Goal: Register for event/course

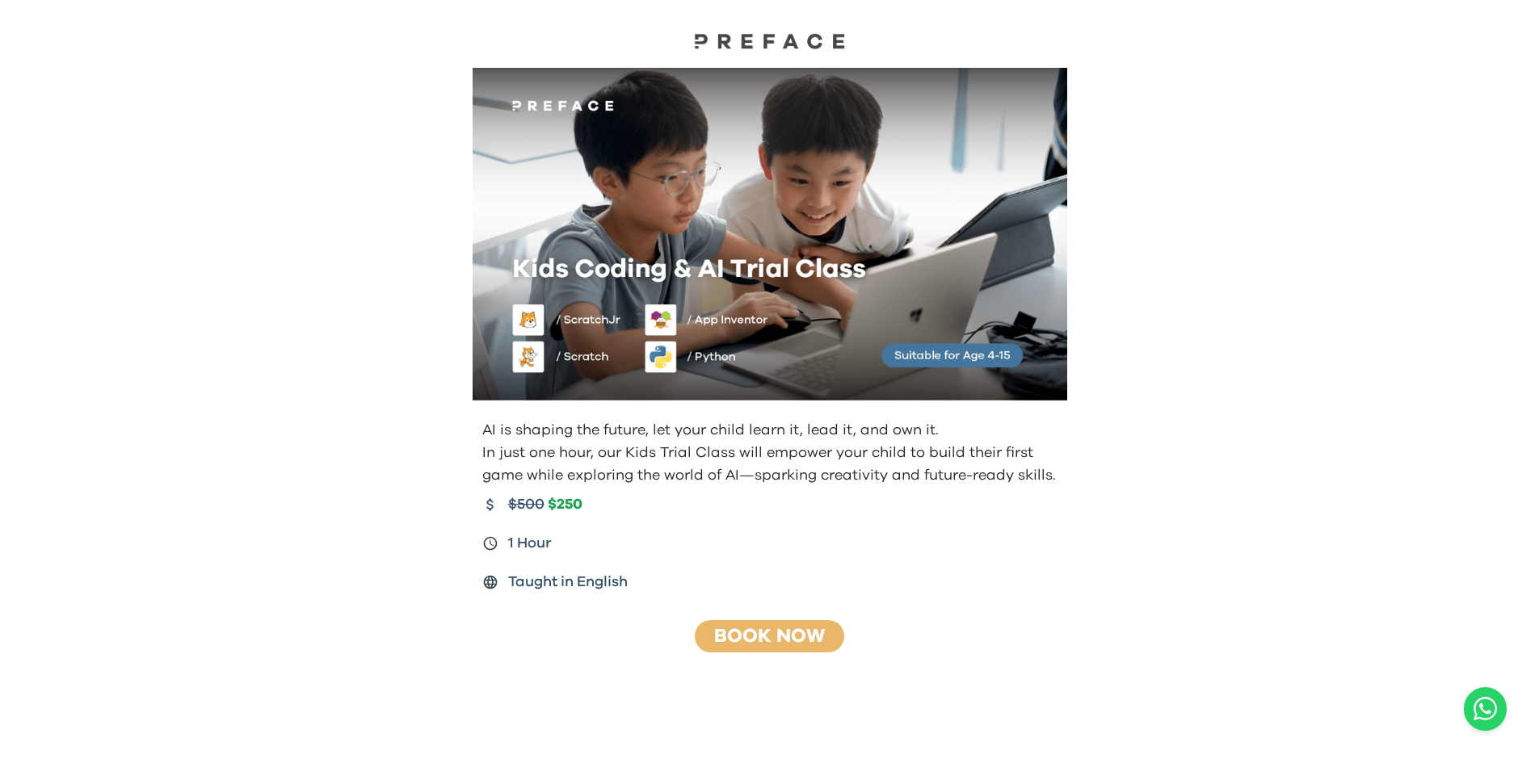
click at [267, 2] on div at bounding box center [769, 27] width 1539 height 55
click at [268, 2] on div at bounding box center [769, 27] width 1539 height 55
click at [600, 18] on div at bounding box center [769, 27] width 1539 height 55
click at [82, 15] on div at bounding box center [769, 27] width 1539 height 55
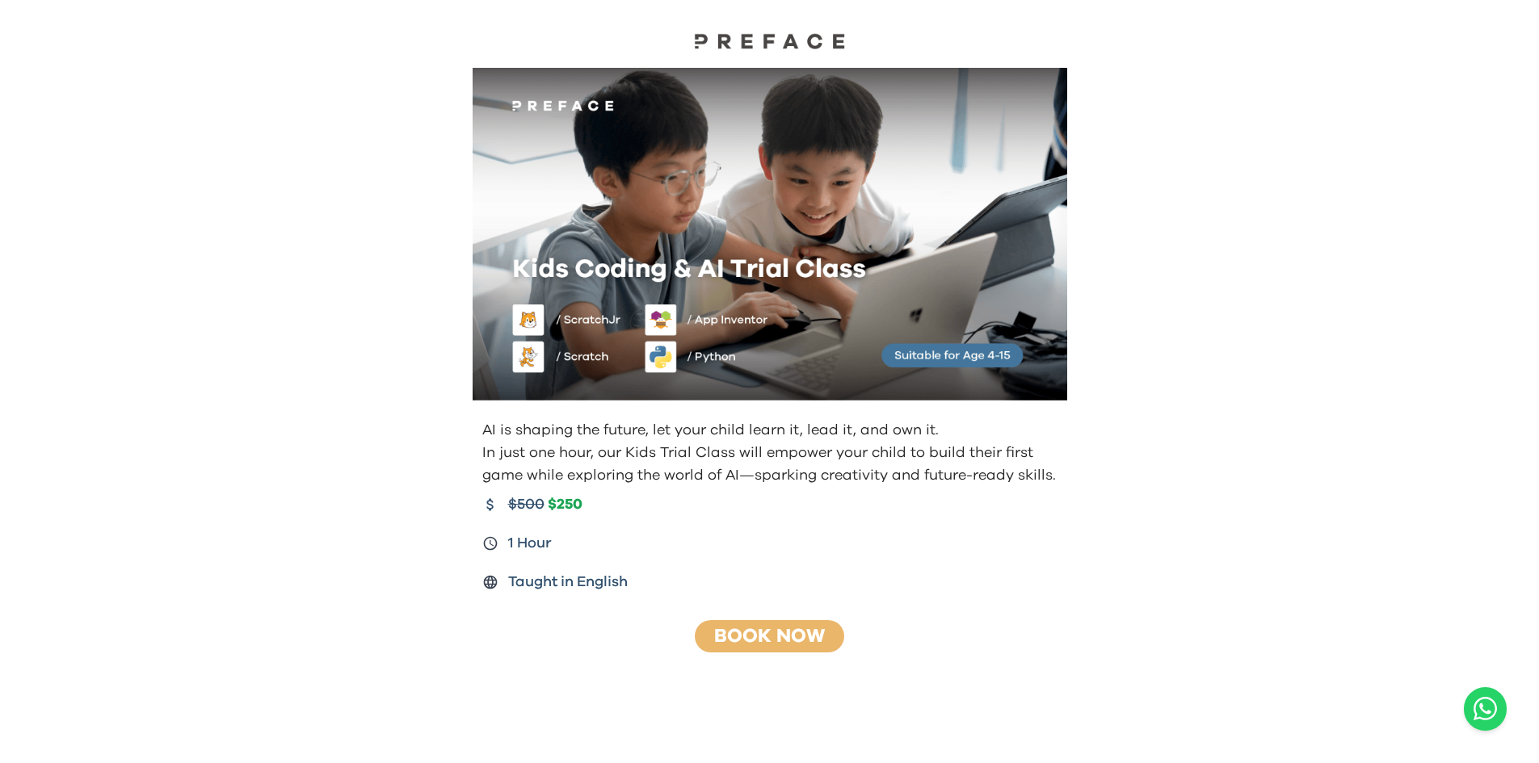
click at [78, 7] on div at bounding box center [769, 27] width 1539 height 55
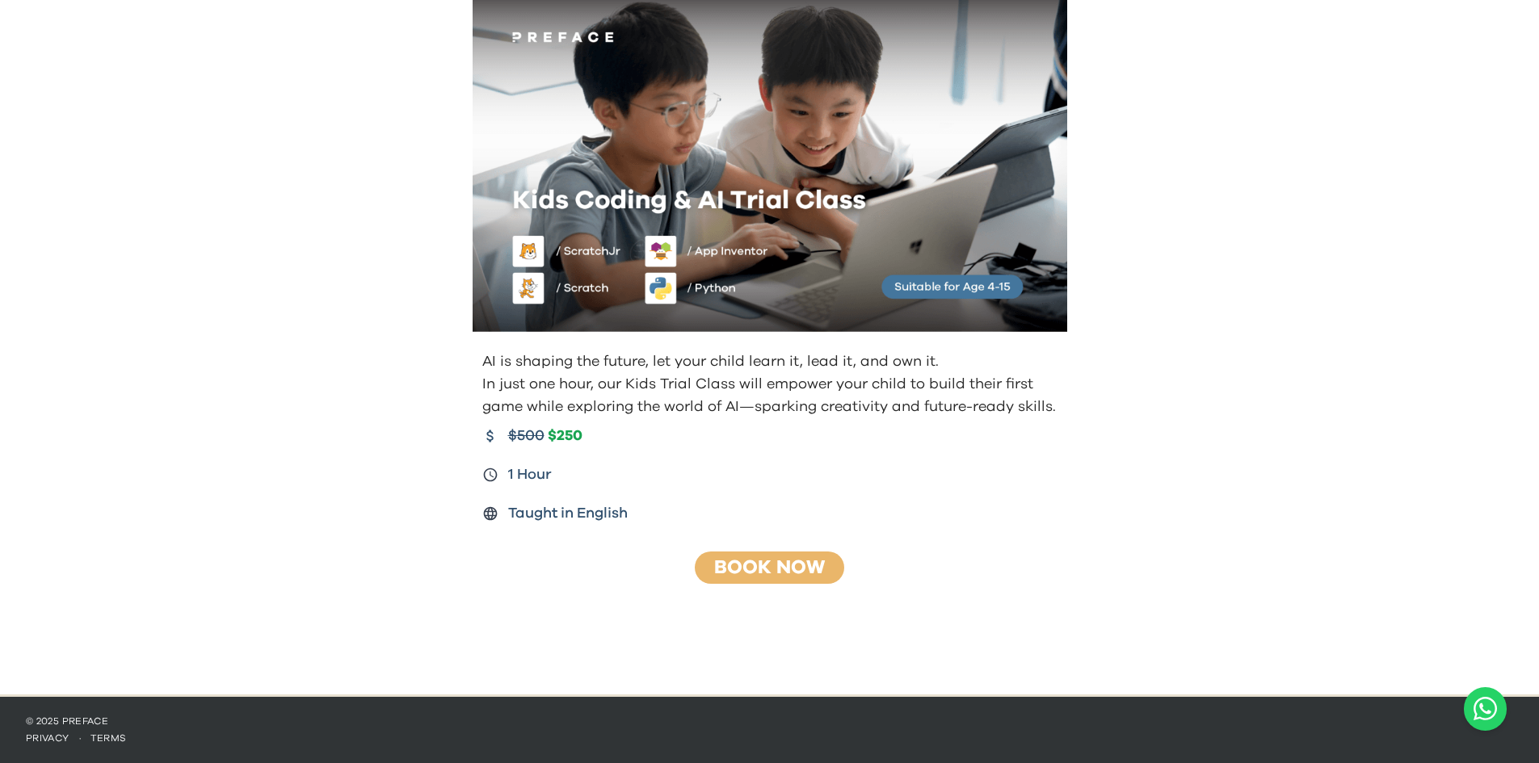
drag, startPoint x: 363, startPoint y: 127, endPoint x: 527, endPoint y: 313, distance: 247.8
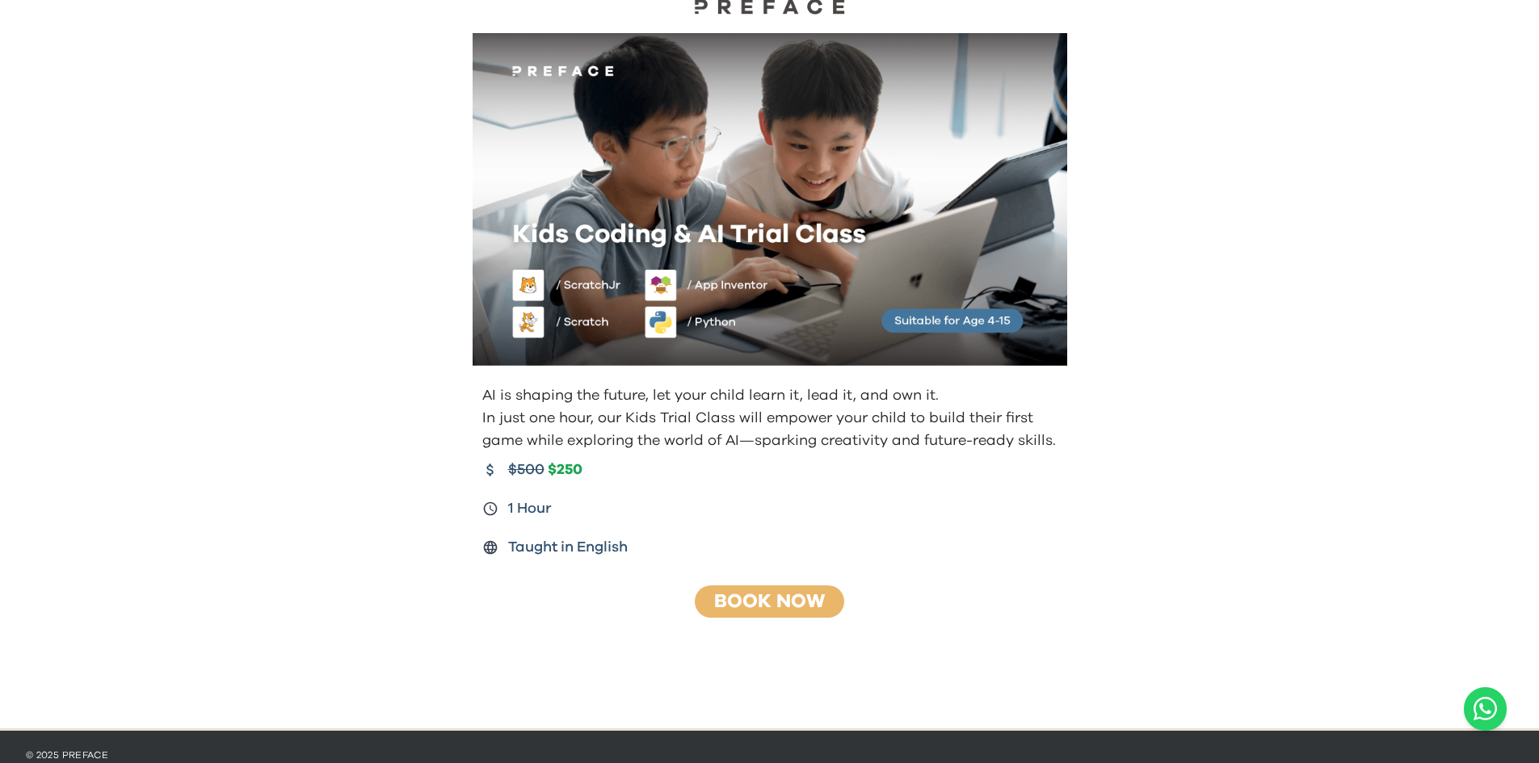
drag, startPoint x: 527, startPoint y: 321, endPoint x: 679, endPoint y: 617, distance: 332.3
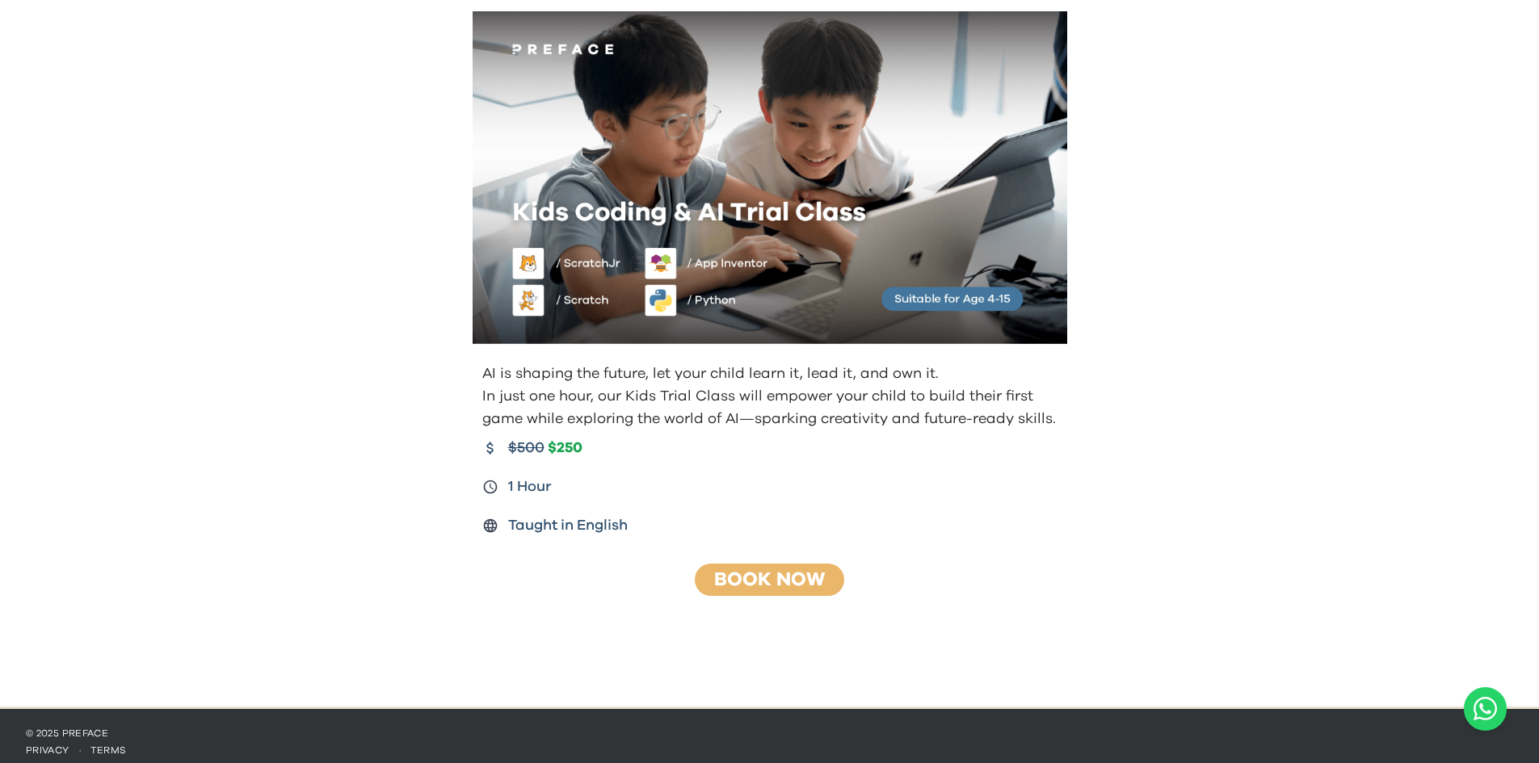
scroll to position [69, 0]
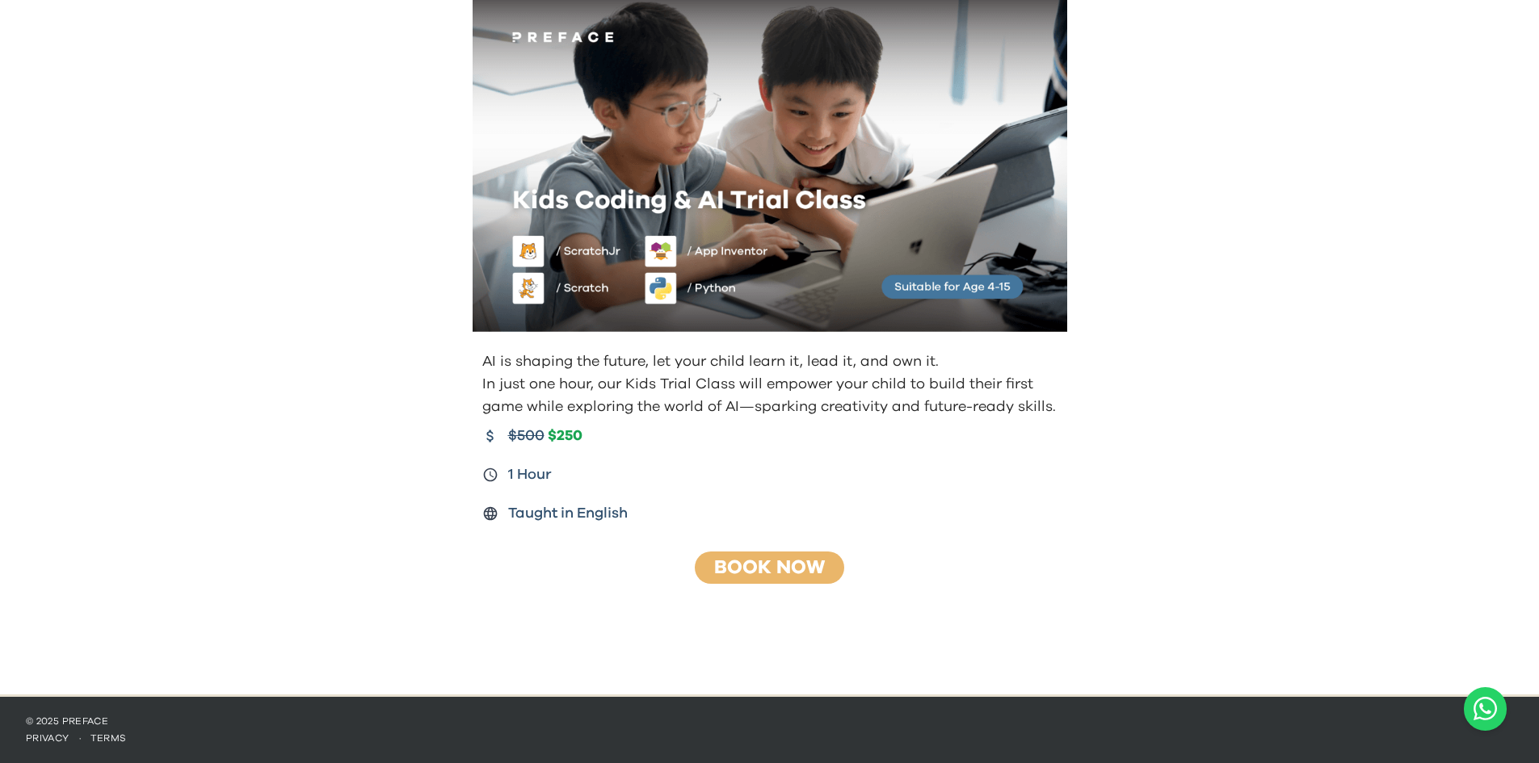
drag, startPoint x: 804, startPoint y: 333, endPoint x: 805, endPoint y: 348, distance: 15.4
